Goal: Task Accomplishment & Management: Complete application form

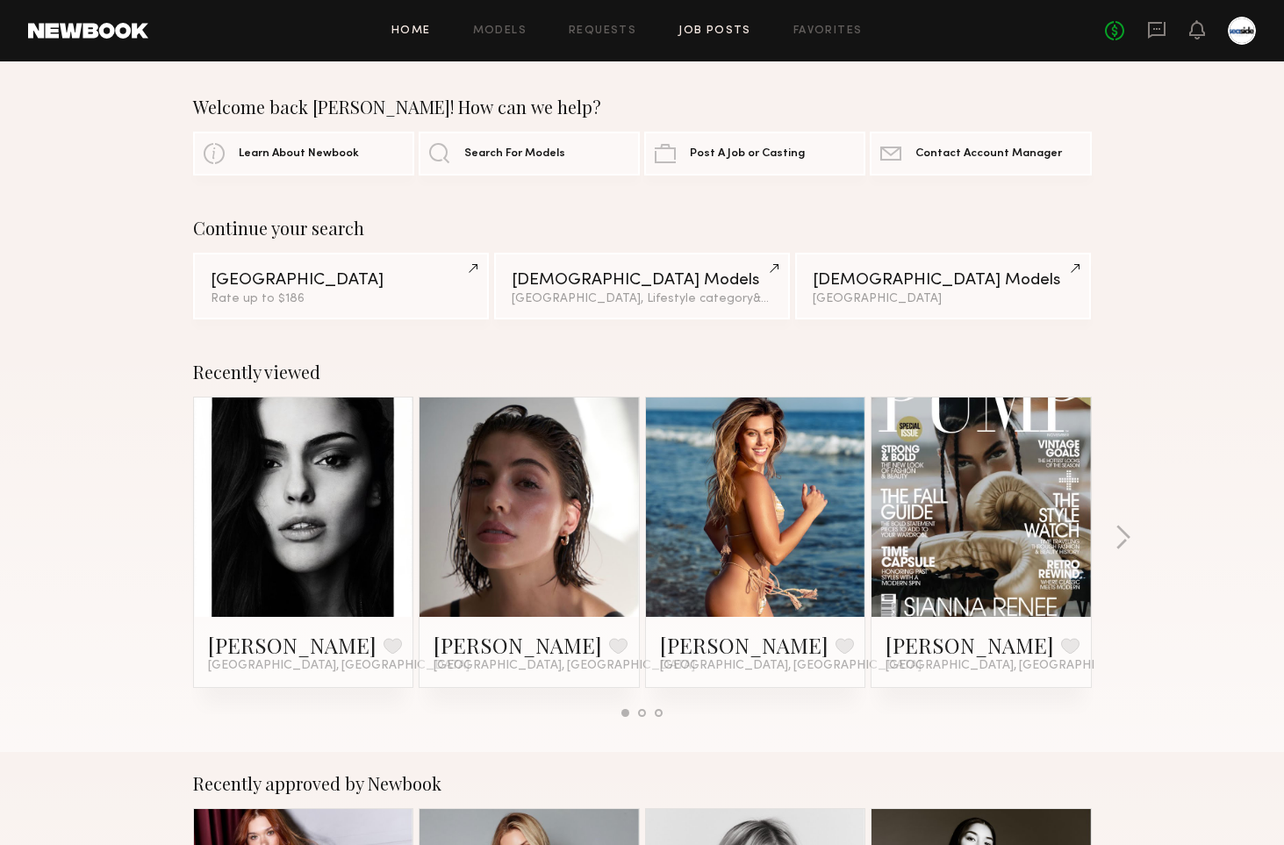
click at [718, 32] on link "Job Posts" at bounding box center [714, 30] width 73 height 11
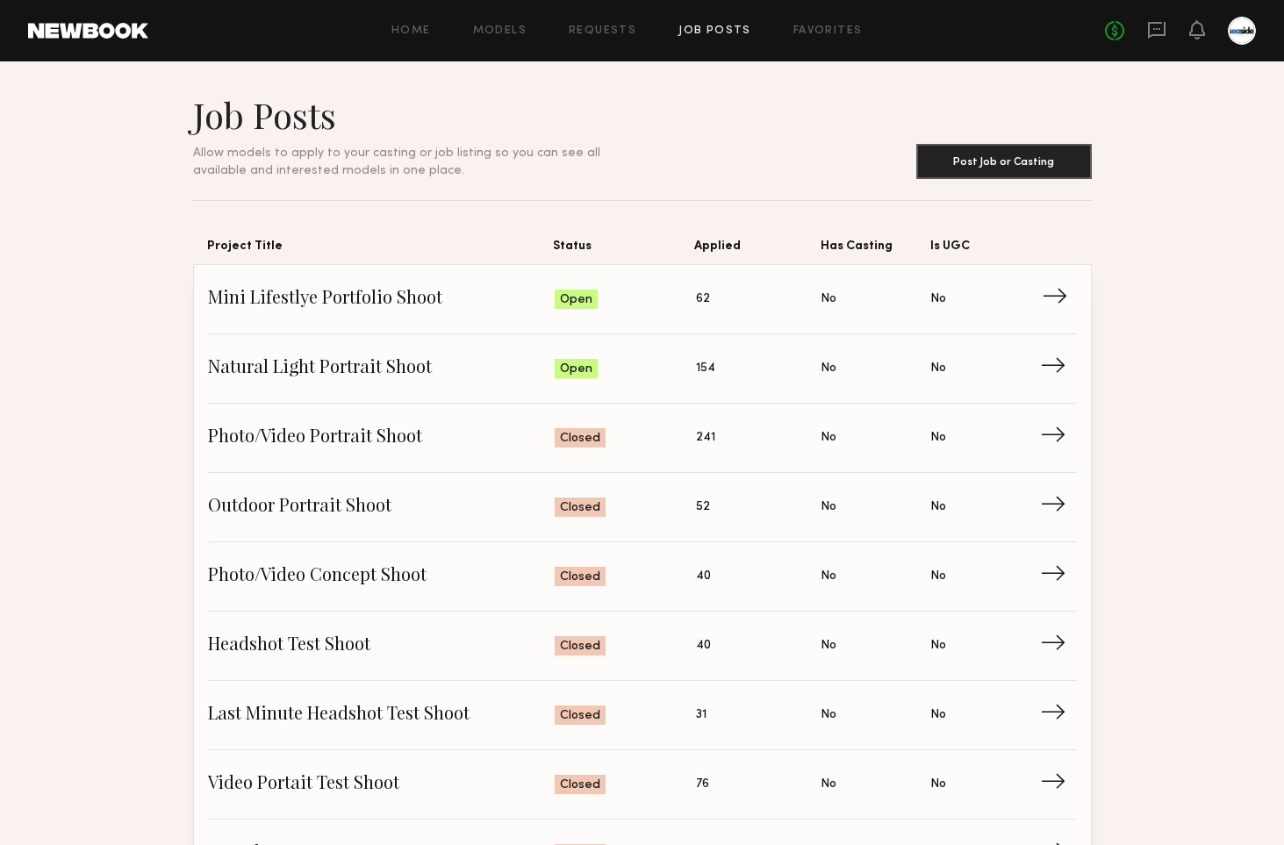
click at [346, 306] on span "Mini Lifestlye Portfolio Shoot" at bounding box center [382, 299] width 348 height 26
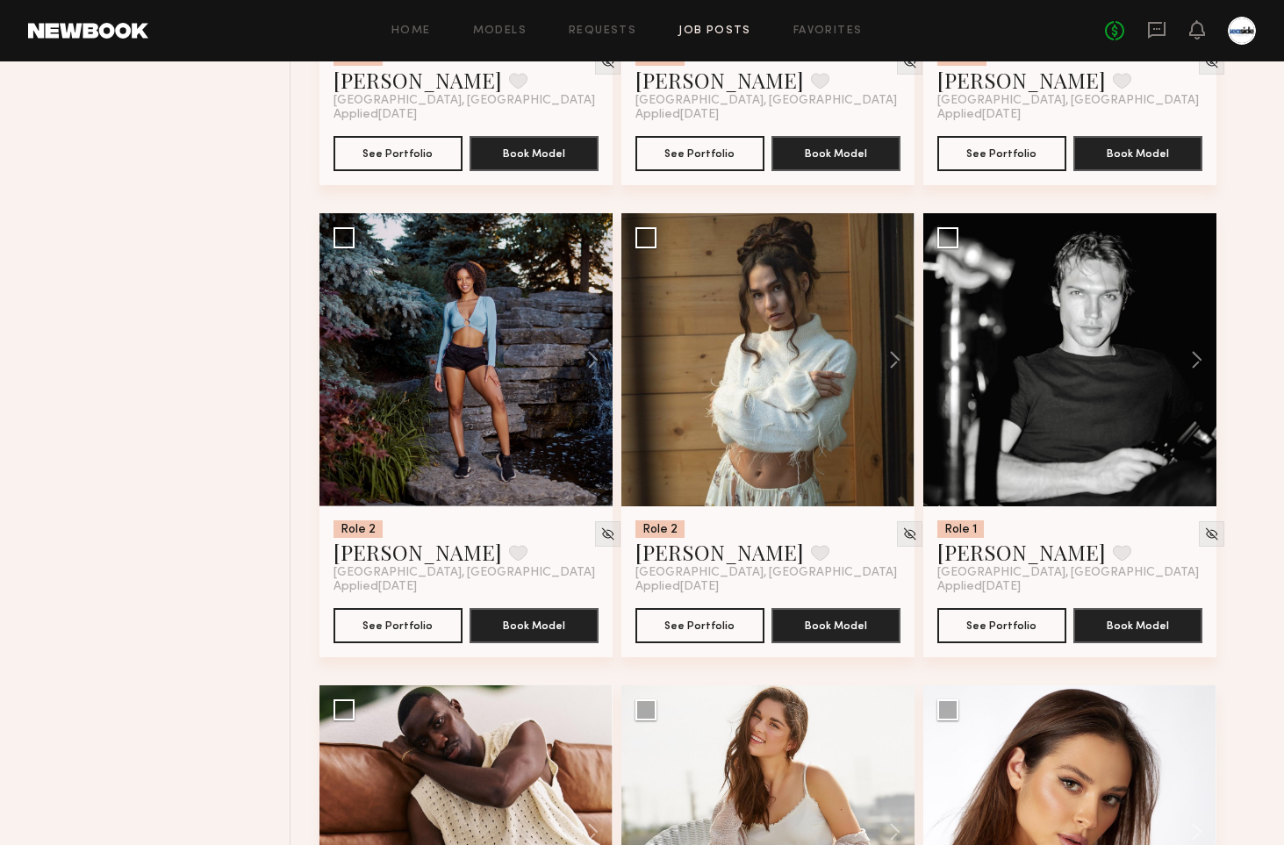
scroll to position [876, 0]
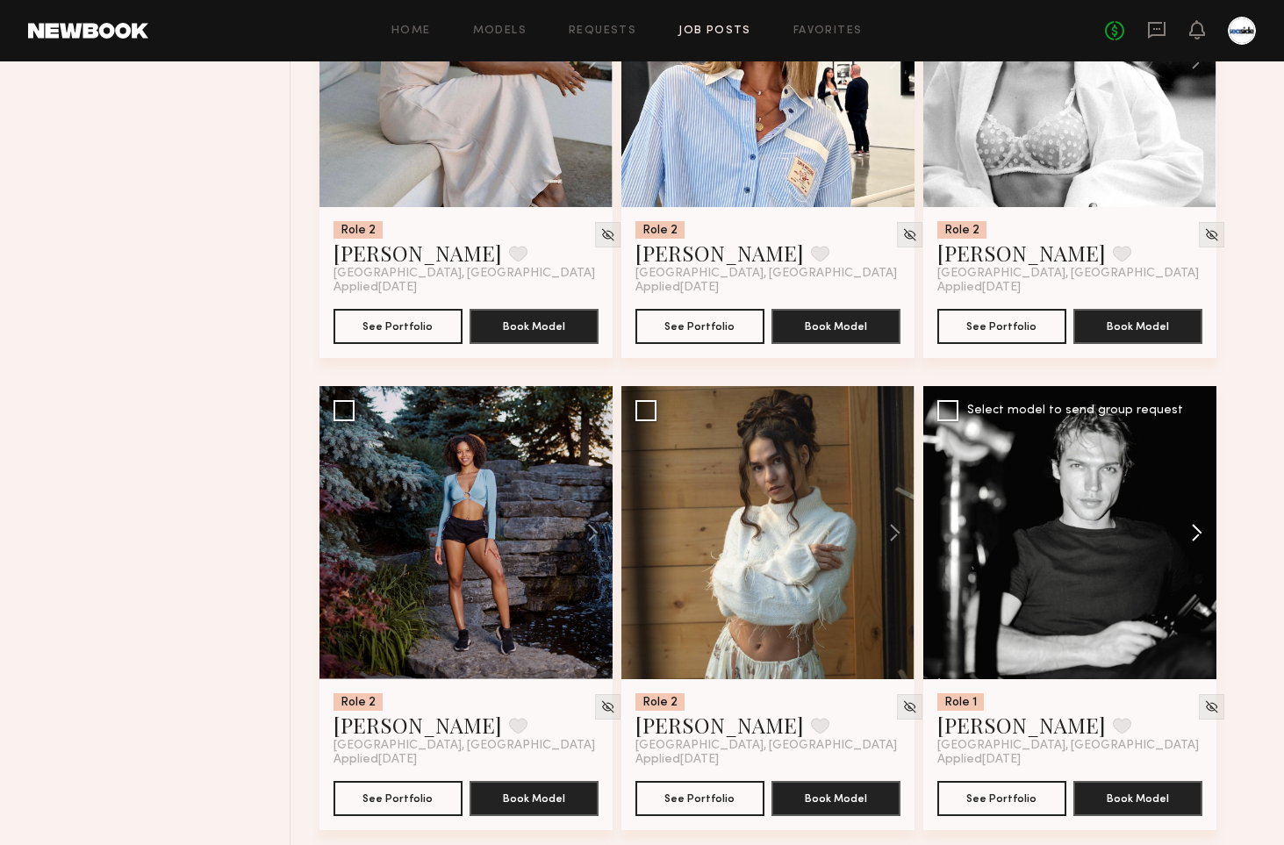
click at [1203, 534] on button at bounding box center [1188, 532] width 56 height 293
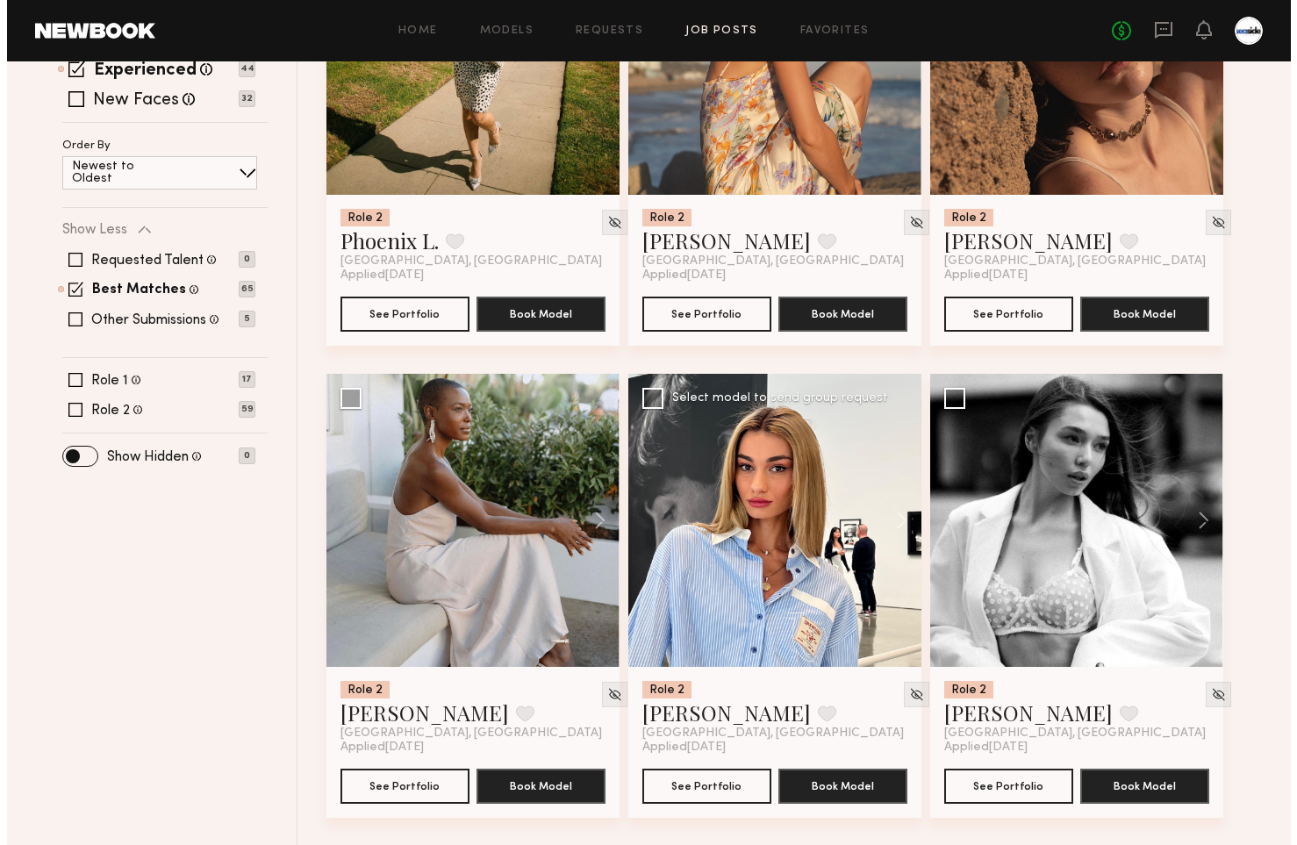
scroll to position [0, 0]
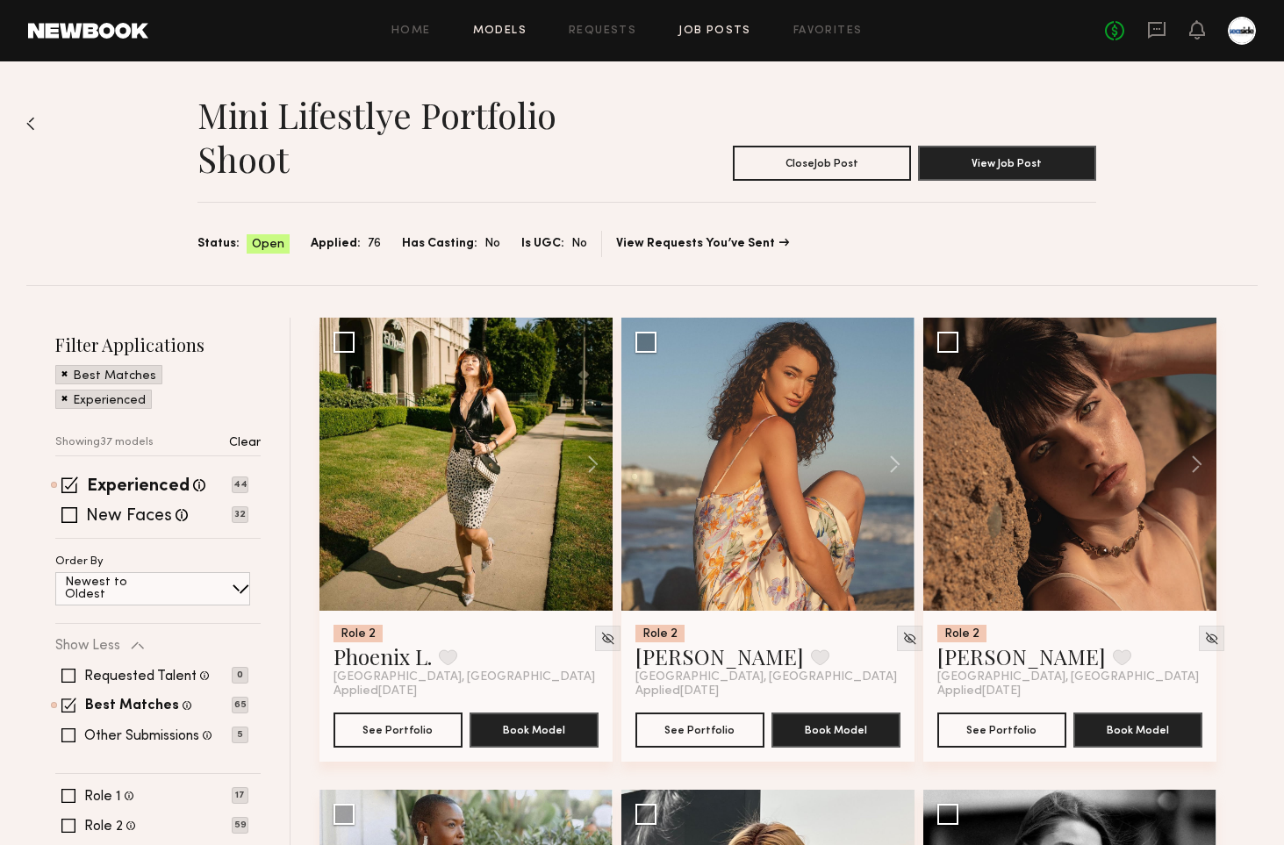
click at [513, 25] on link "Models" at bounding box center [500, 30] width 54 height 11
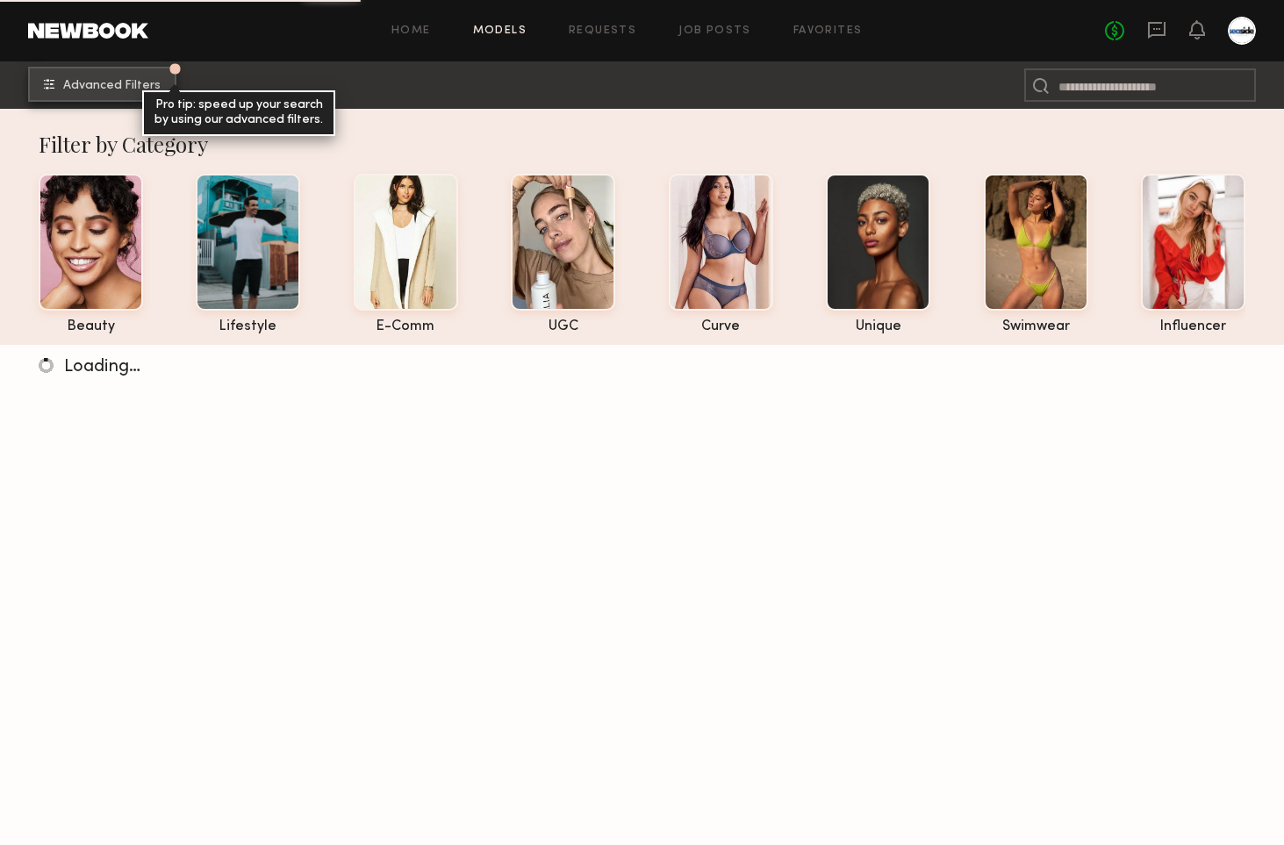
click at [108, 80] on span "Advanced Filters" at bounding box center [111, 86] width 97 height 12
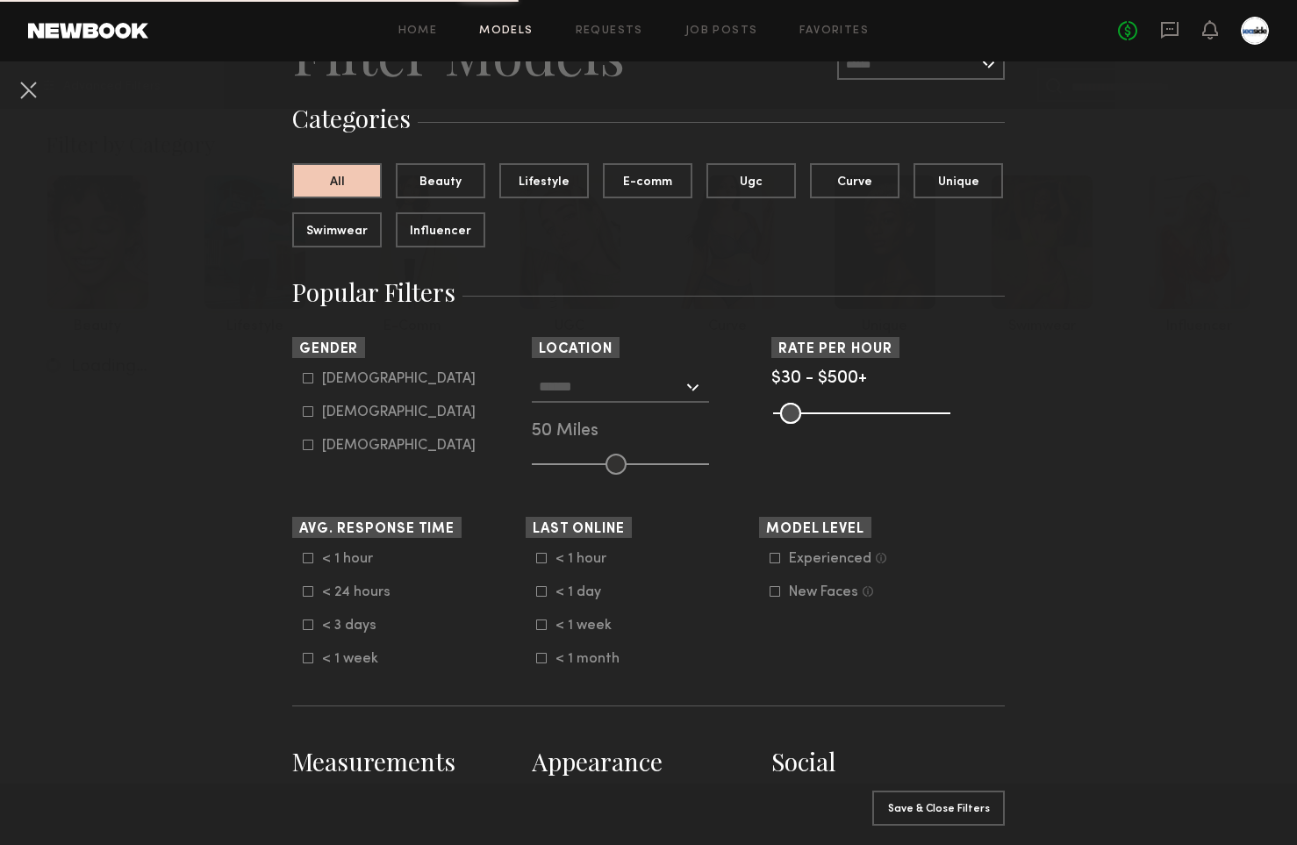
scroll to position [173, 0]
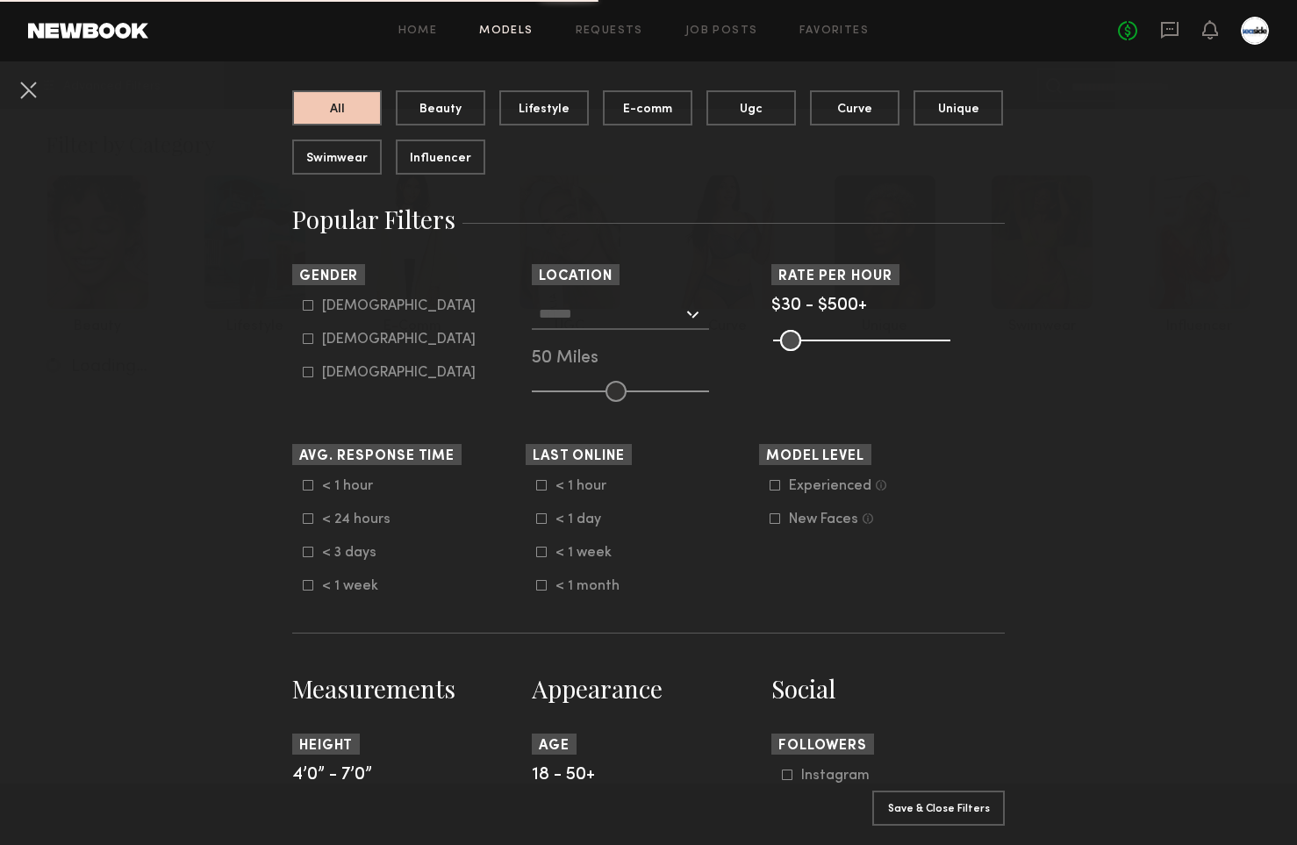
click at [574, 327] on input "text" at bounding box center [611, 313] width 144 height 30
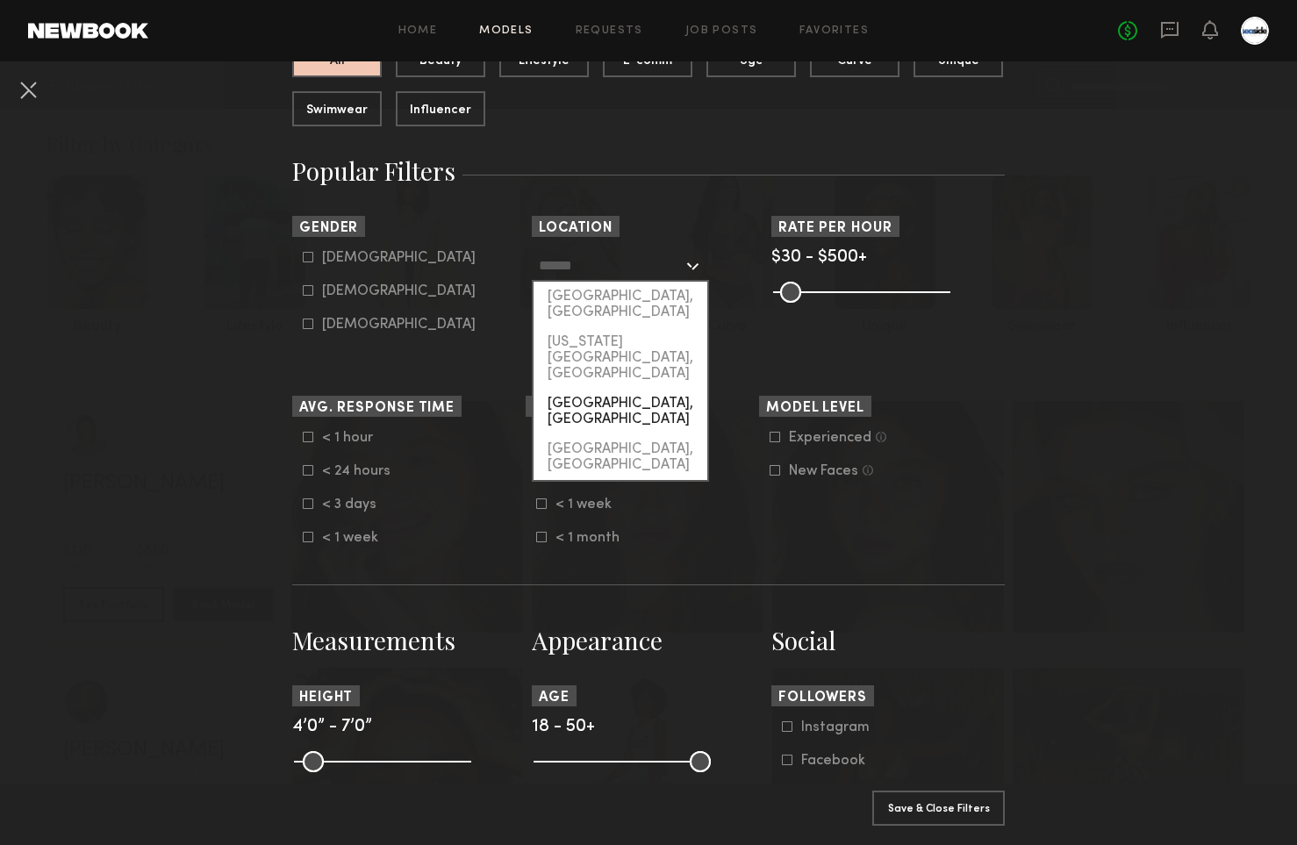
scroll to position [220, 0]
